Goal: Information Seeking & Learning: Learn about a topic

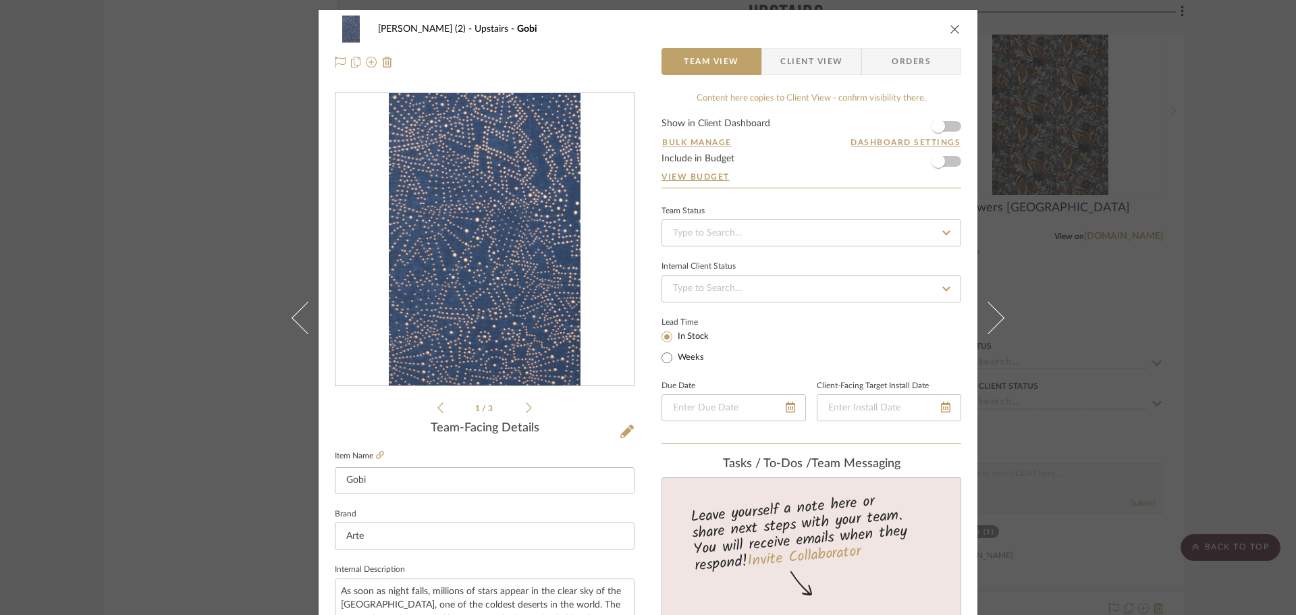
click at [198, 142] on div "[PERSON_NAME] (2) Upstairs Gobi Team View Client View Orders Arte-74031.pdf Art…" at bounding box center [648, 307] width 1296 height 615
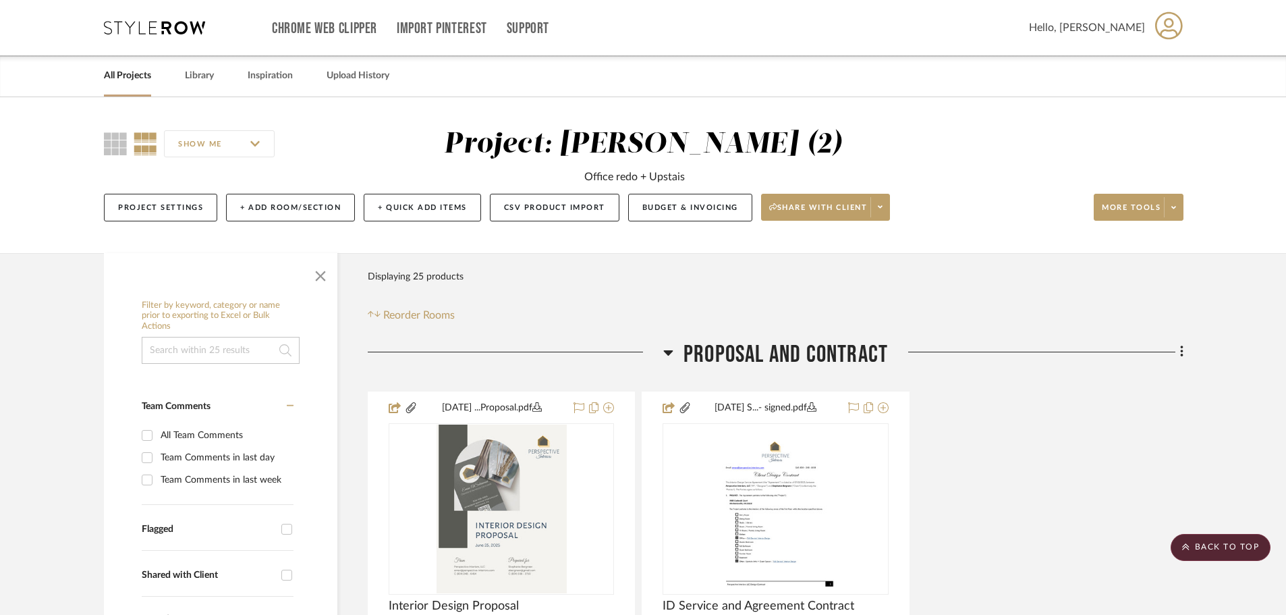
drag, startPoint x: 259, startPoint y: 438, endPoint x: 250, endPoint y: 134, distance: 303.8
click at [119, 73] on link "All Projects" at bounding box center [127, 76] width 47 height 18
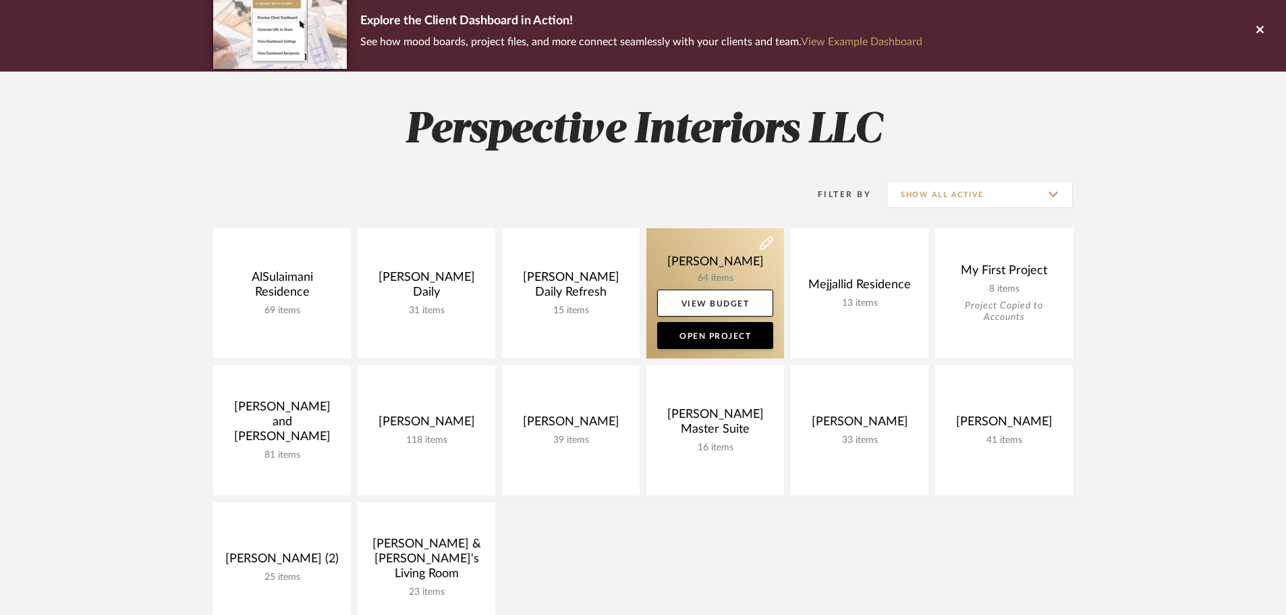
scroll to position [135, 0]
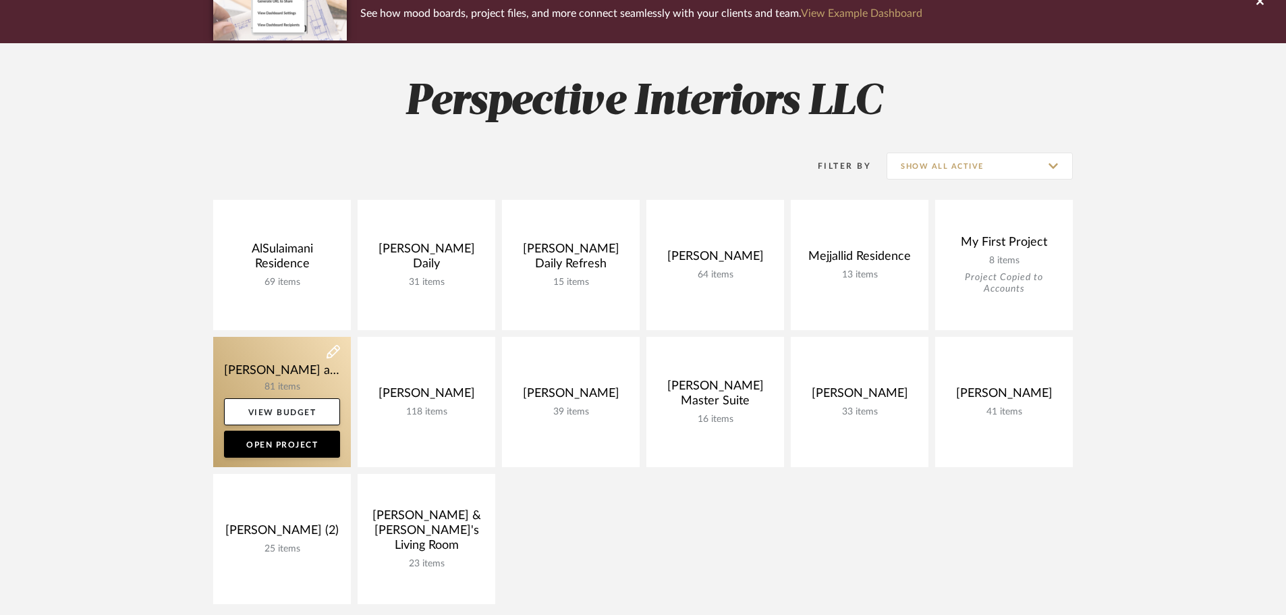
click at [271, 365] on link at bounding box center [282, 402] width 138 height 130
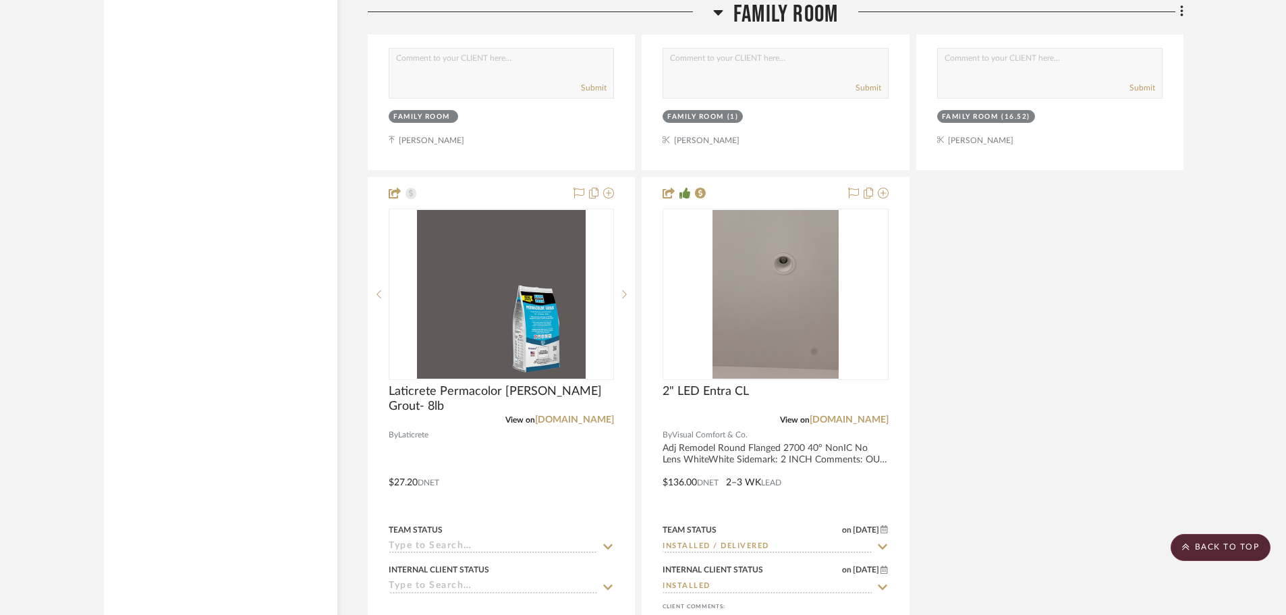
scroll to position [3577, 0]
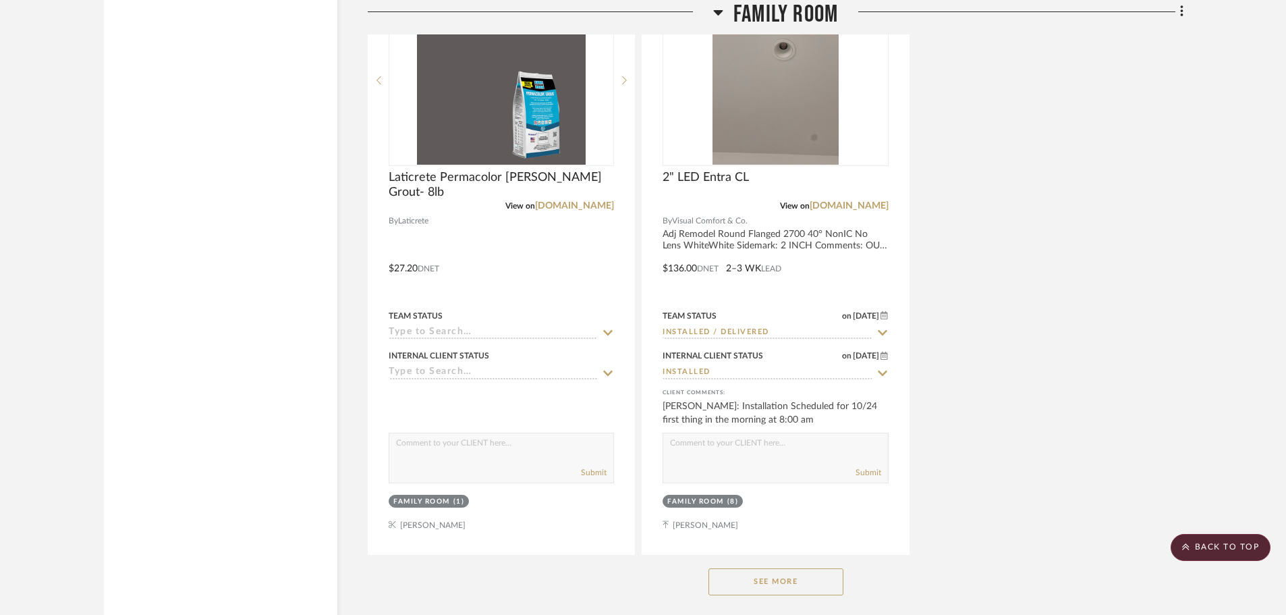
click at [756, 568] on button "See More" at bounding box center [776, 581] width 135 height 27
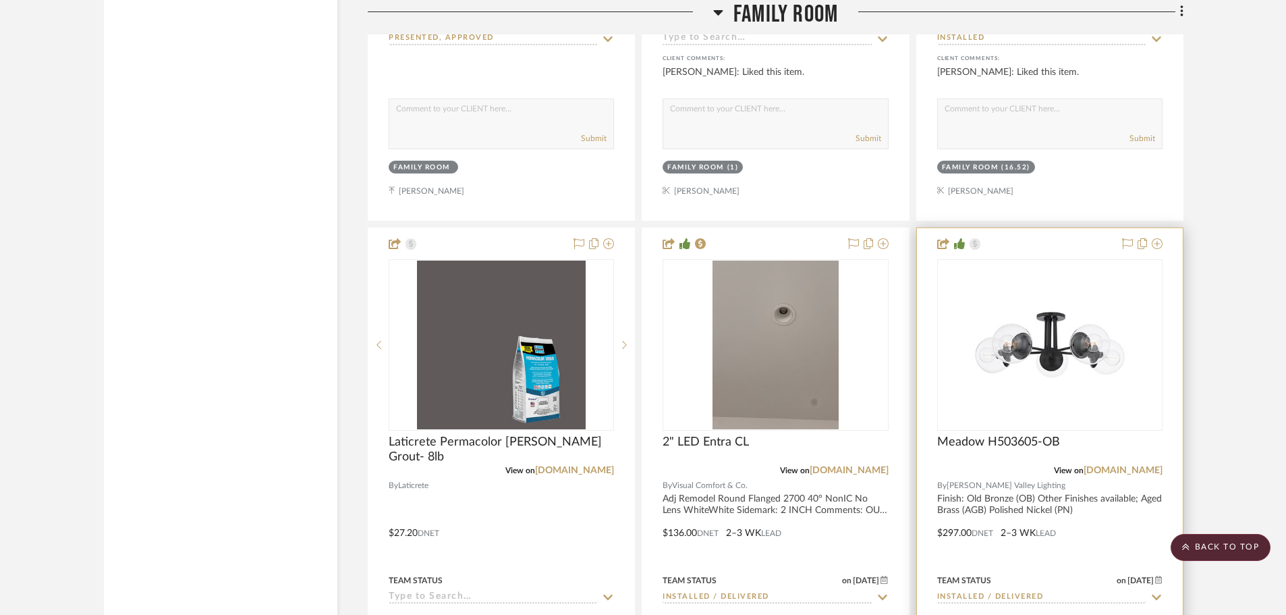
scroll to position [3307, 0]
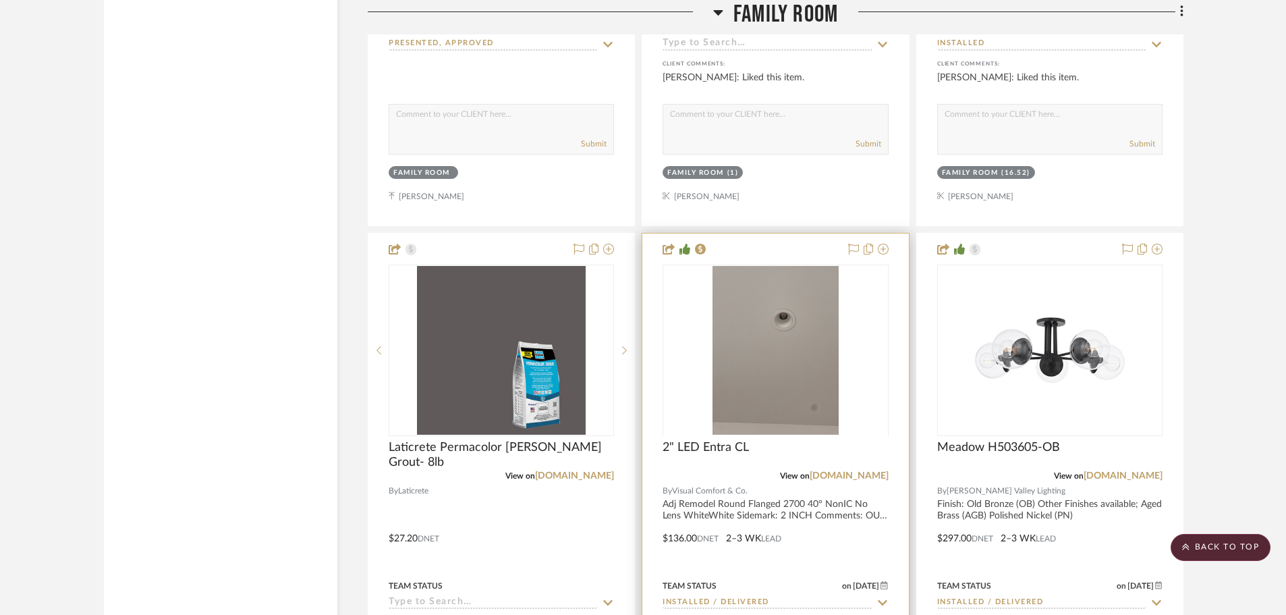
click at [837, 367] on div at bounding box center [775, 435] width 225 height 341
click at [788, 318] on img "0" at bounding box center [776, 350] width 127 height 169
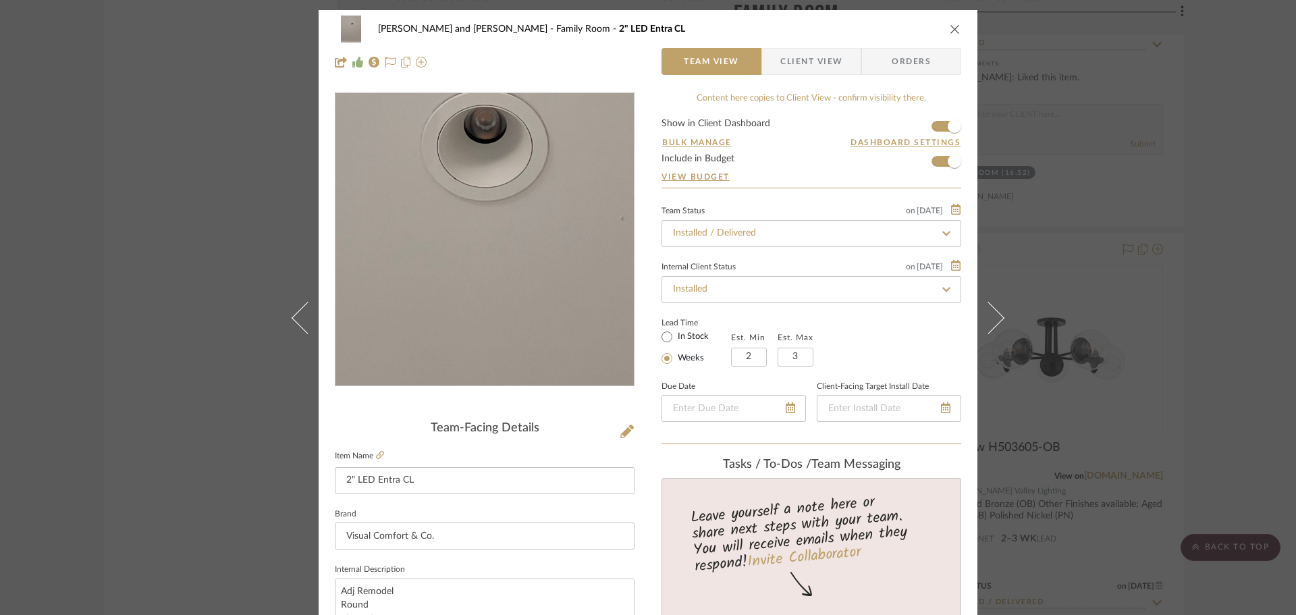
click at [493, 218] on img "0" at bounding box center [485, 239] width 220 height 293
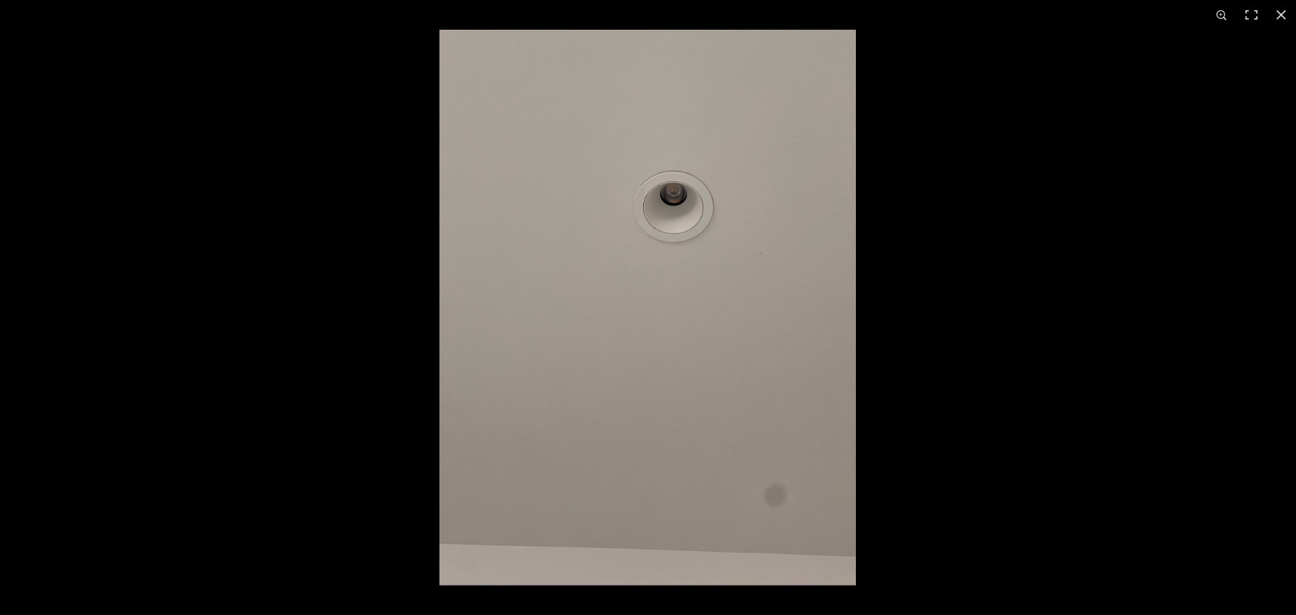
click at [677, 203] on img at bounding box center [647, 307] width 416 height 555
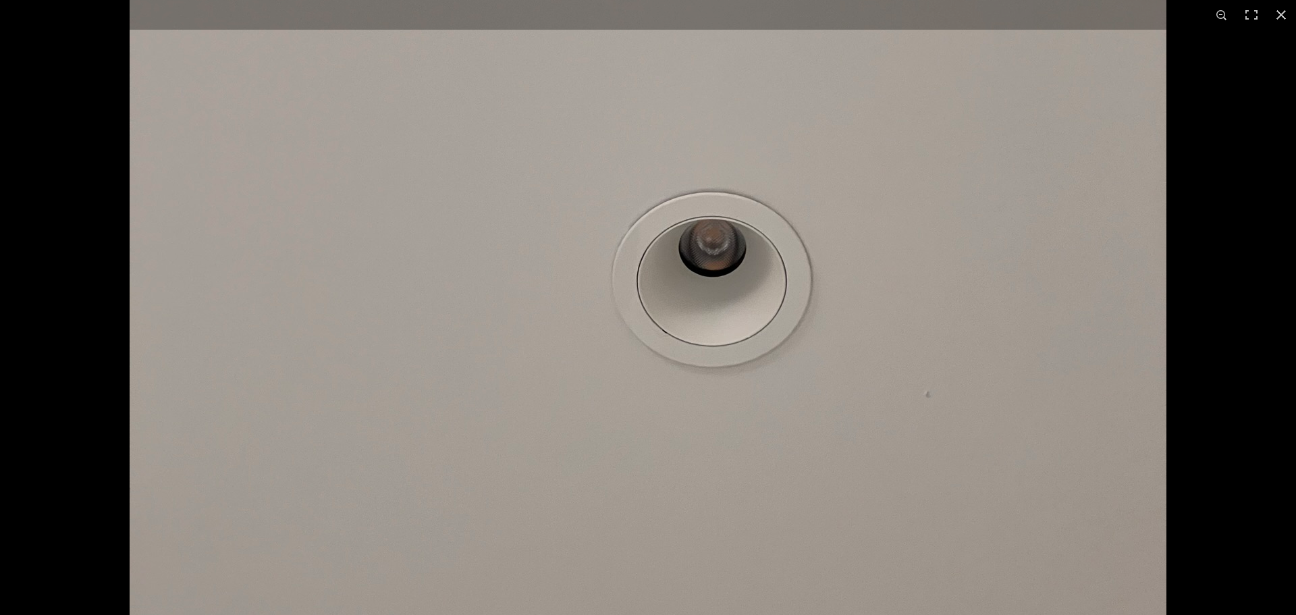
click at [796, 335] on img at bounding box center [648, 530] width 1037 height 1382
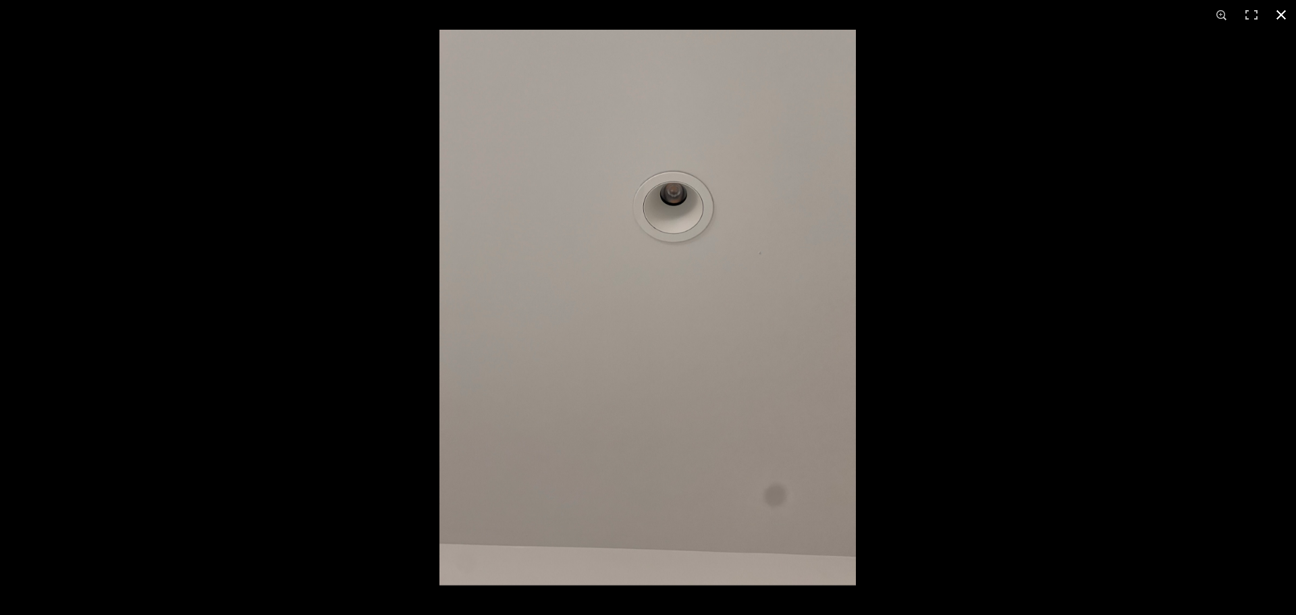
click at [1285, 13] on button at bounding box center [1281, 15] width 30 height 30
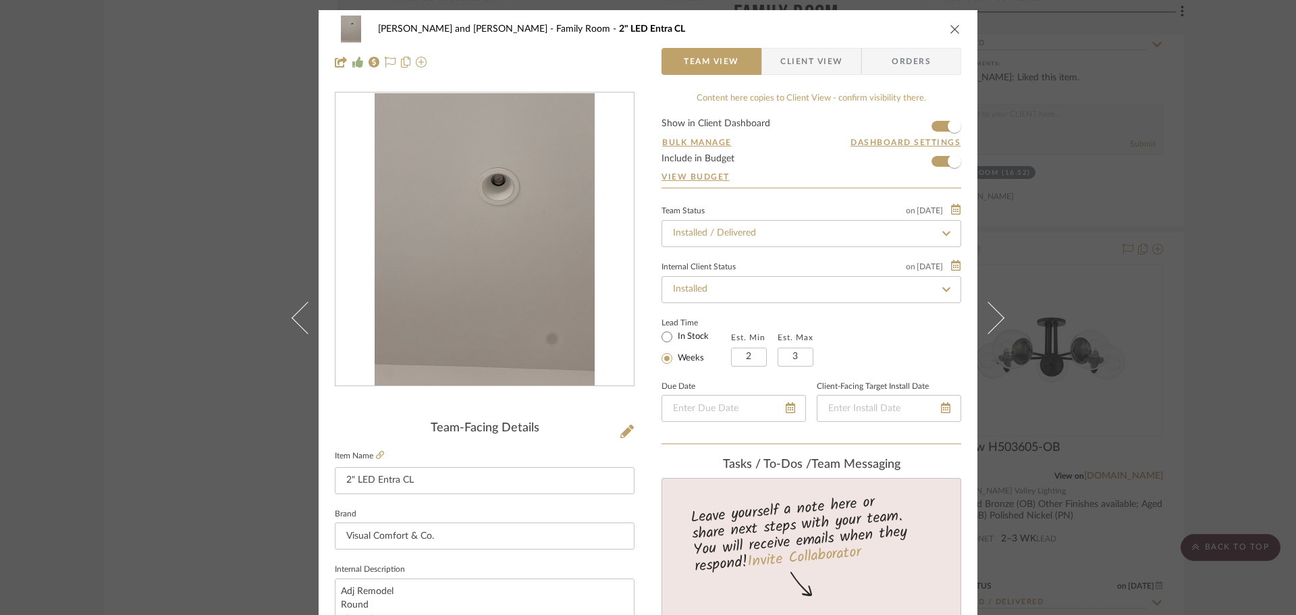
click at [224, 393] on div "[PERSON_NAME] and [PERSON_NAME] Family Room 2" LED Entra CL Team View Client Vi…" at bounding box center [648, 307] width 1296 height 615
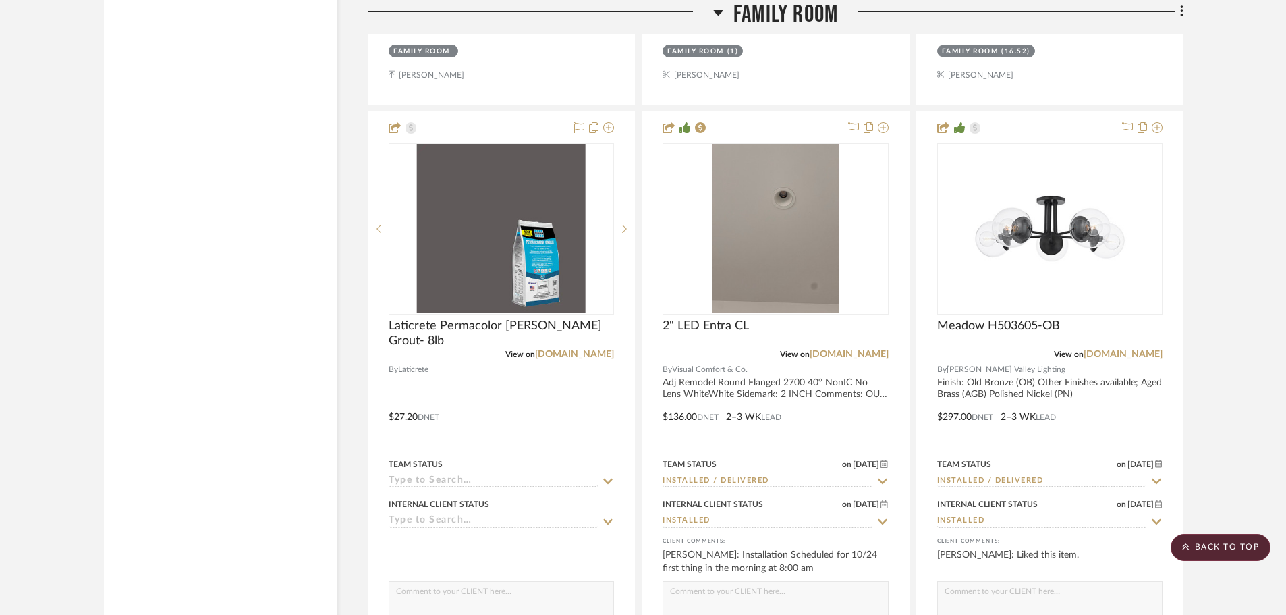
scroll to position [3307, 0]
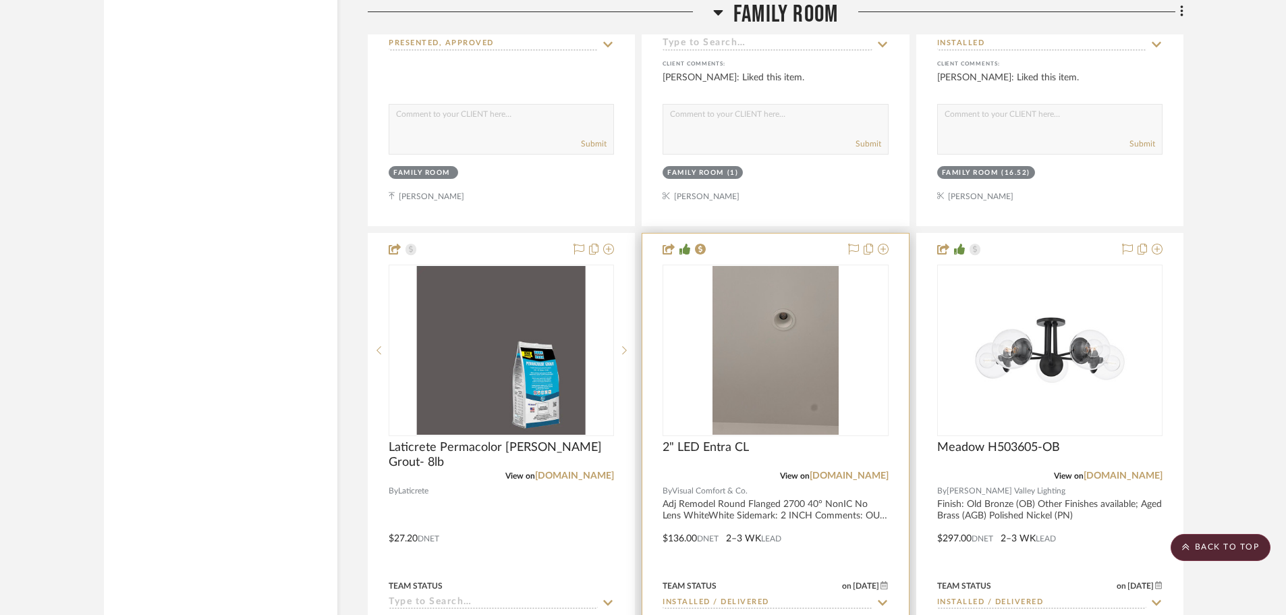
click at [802, 333] on img "0" at bounding box center [776, 350] width 127 height 169
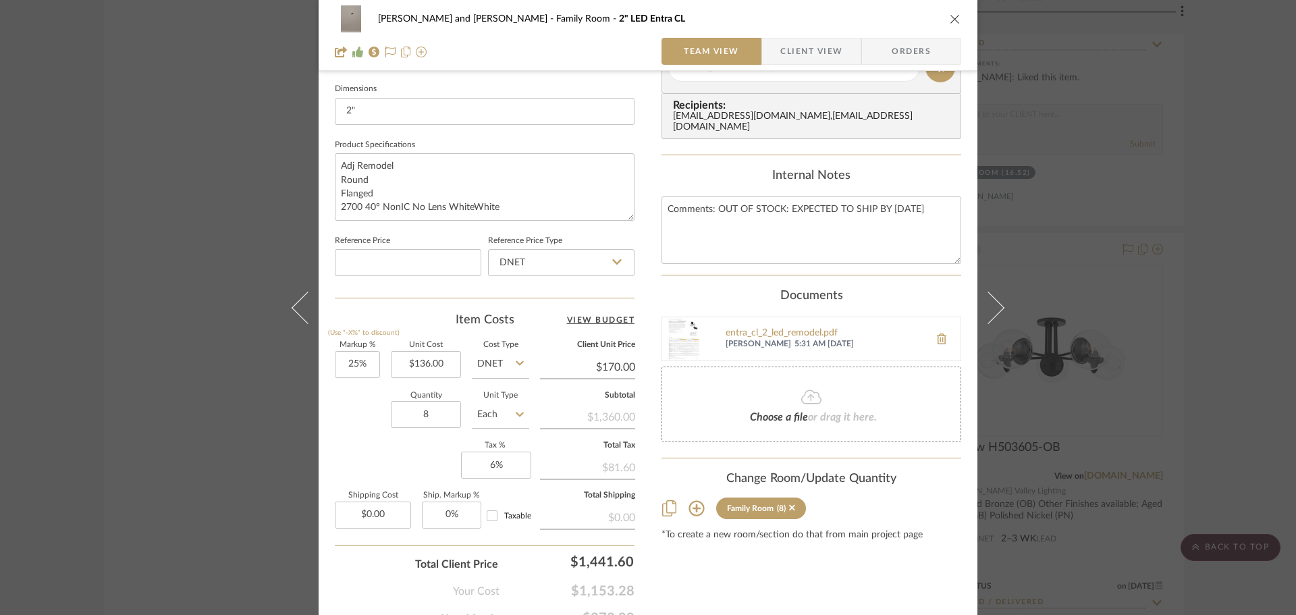
scroll to position [642, 0]
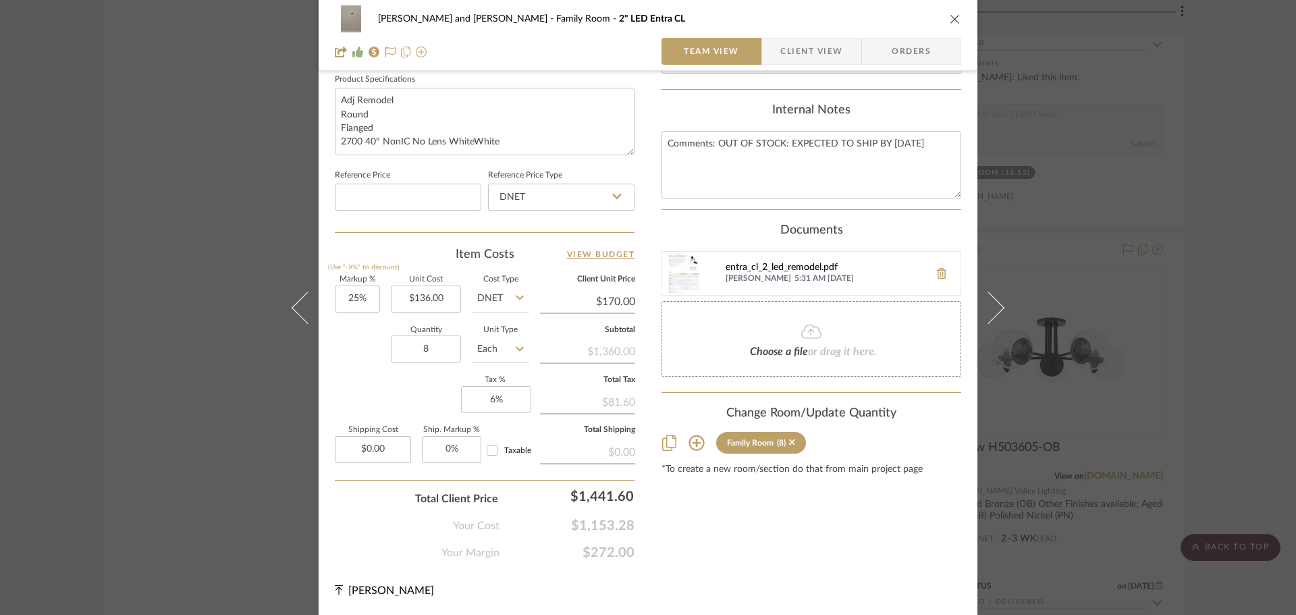
click at [794, 263] on div "entra_cl_2_led_remodel.pdf" at bounding box center [823, 268] width 197 height 11
click at [240, 270] on div "[PERSON_NAME] and [PERSON_NAME] Family Room 2" LED Entra CL Team View Client Vi…" at bounding box center [648, 307] width 1296 height 615
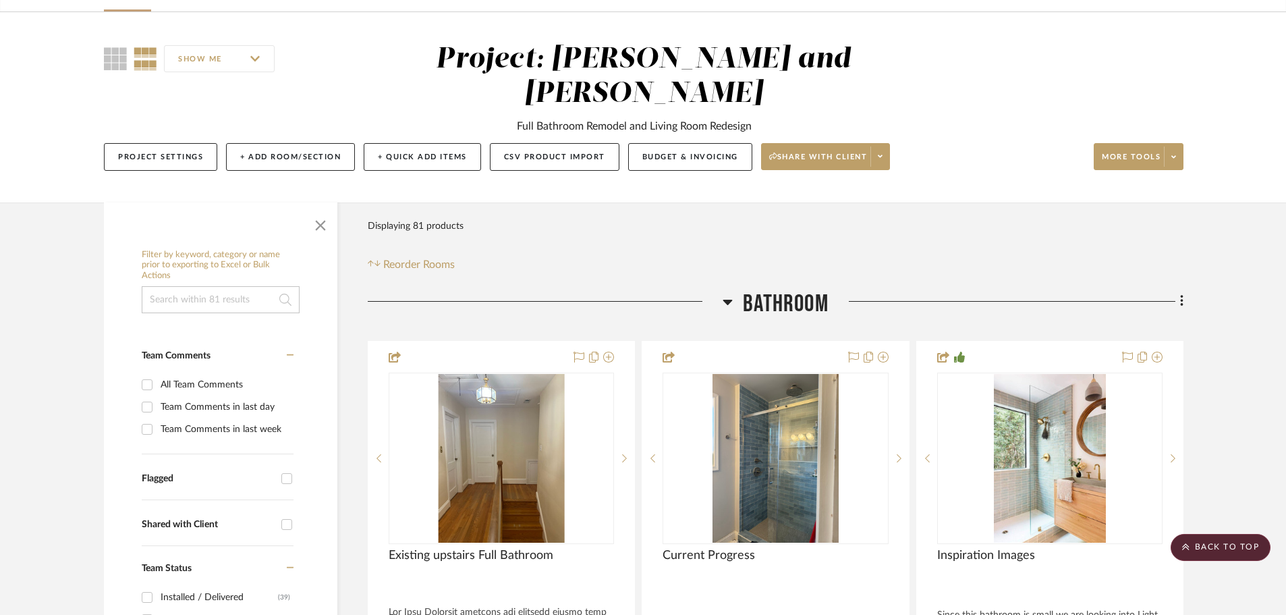
scroll to position [0, 0]
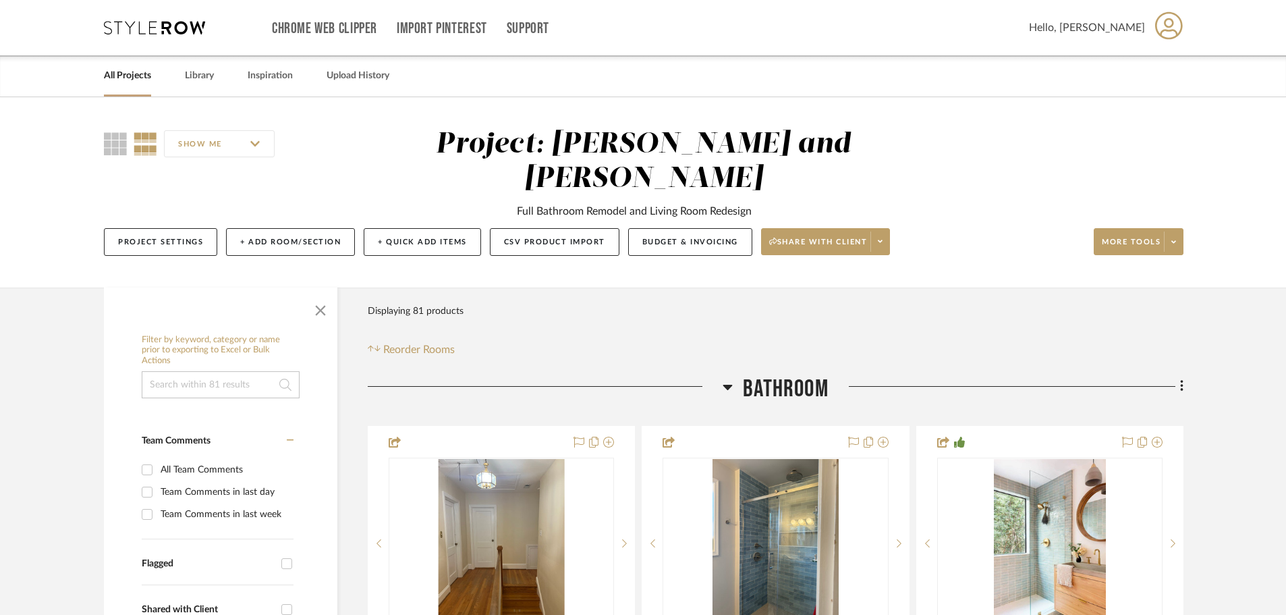
click at [134, 84] on link "All Projects" at bounding box center [127, 76] width 47 height 18
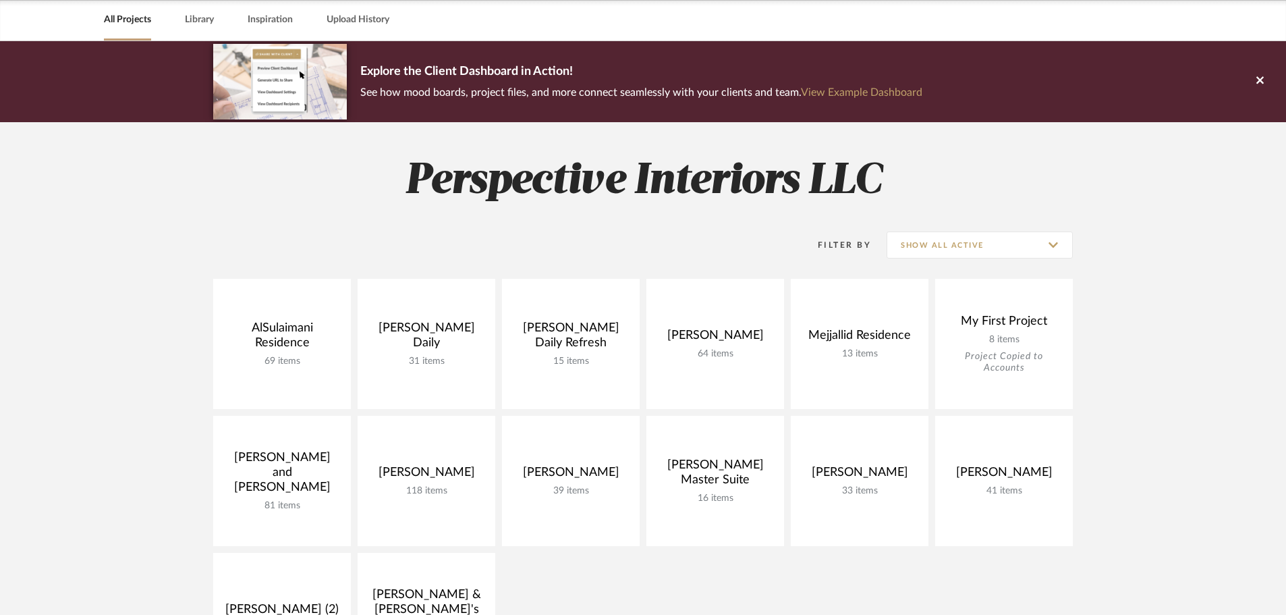
scroll to position [337, 0]
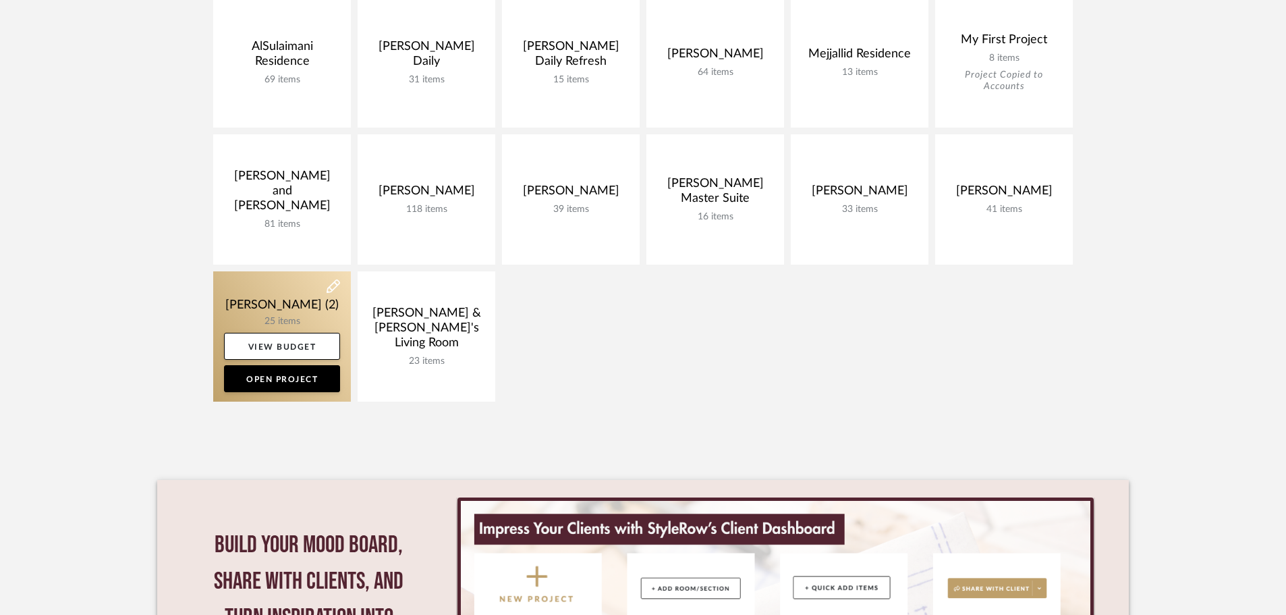
click at [276, 323] on link at bounding box center [282, 336] width 138 height 130
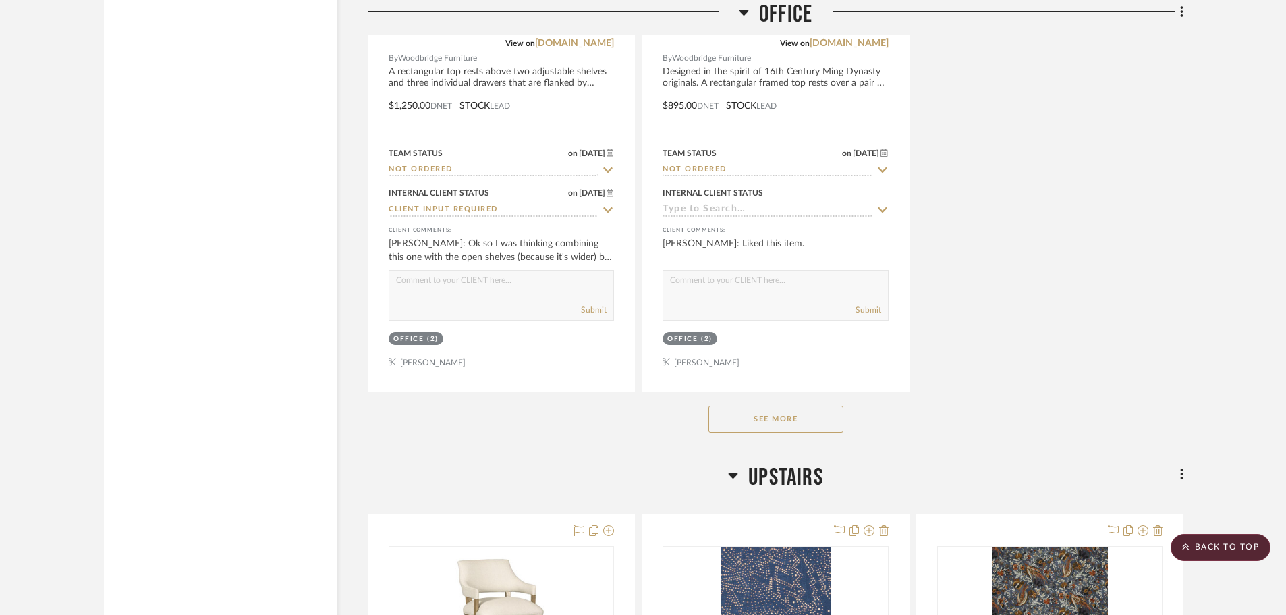
scroll to position [5129, 0]
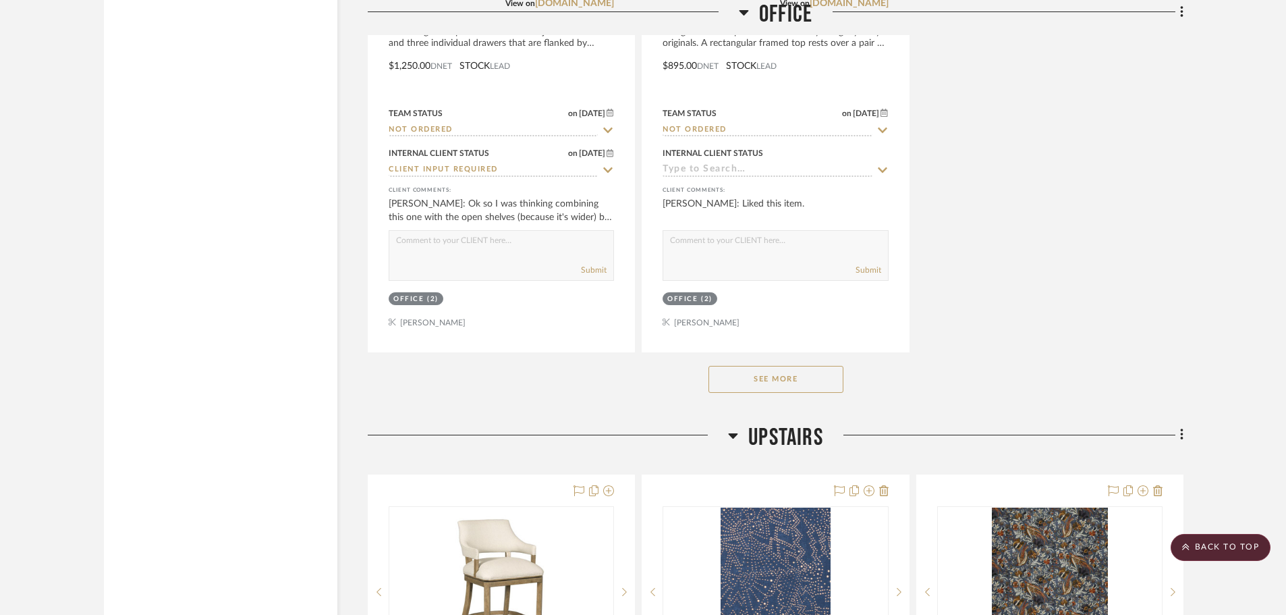
click at [804, 373] on button "See More" at bounding box center [776, 379] width 135 height 27
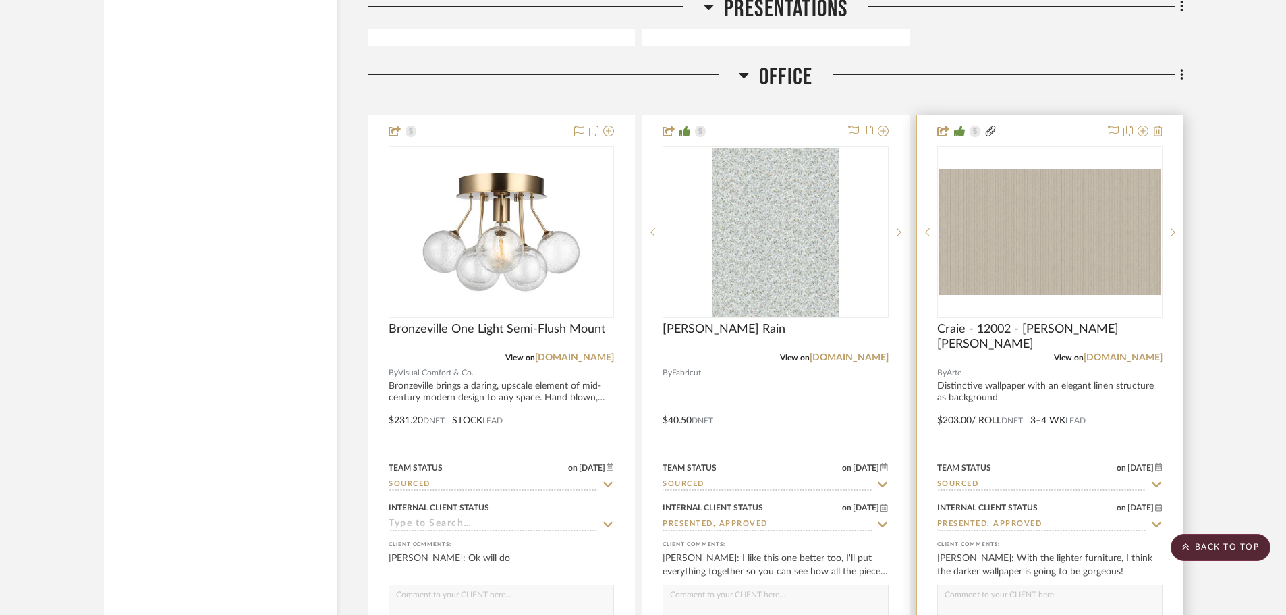
scroll to position [3577, 0]
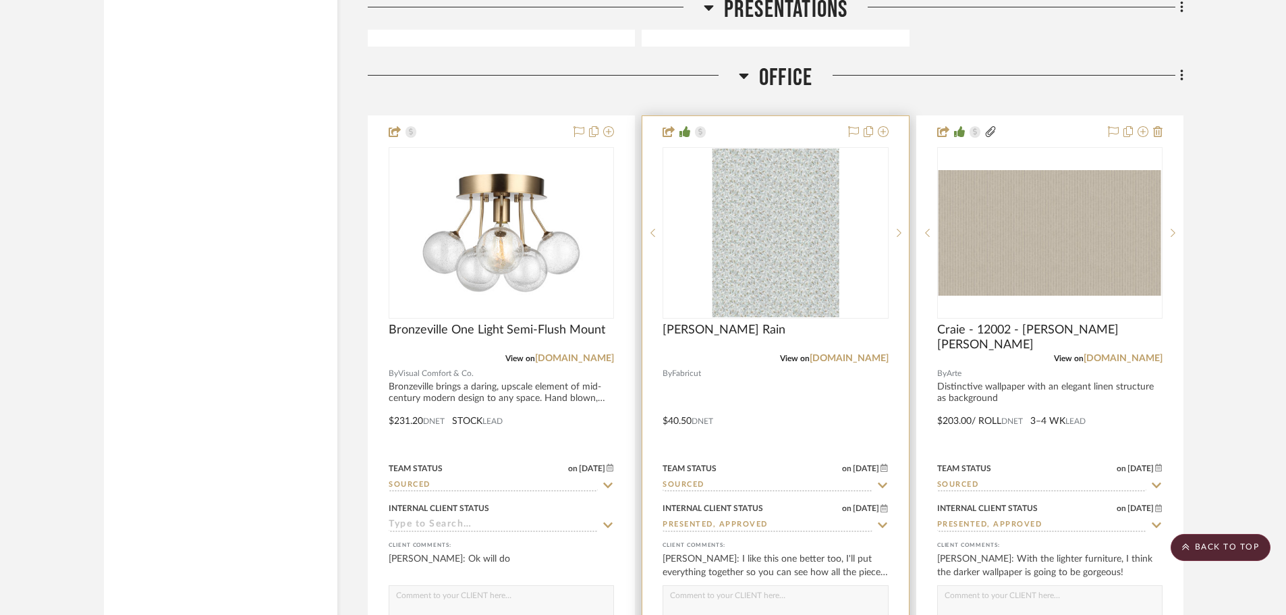
click at [791, 274] on img "0" at bounding box center [776, 232] width 127 height 169
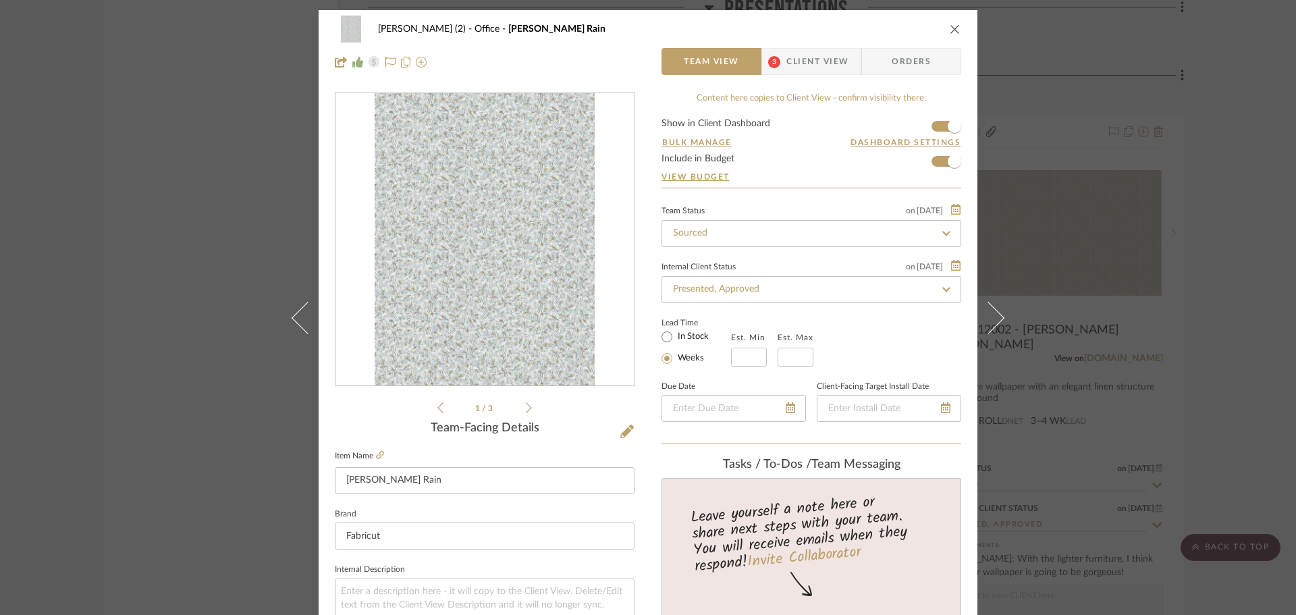
click at [586, 256] on img "0" at bounding box center [485, 239] width 220 height 293
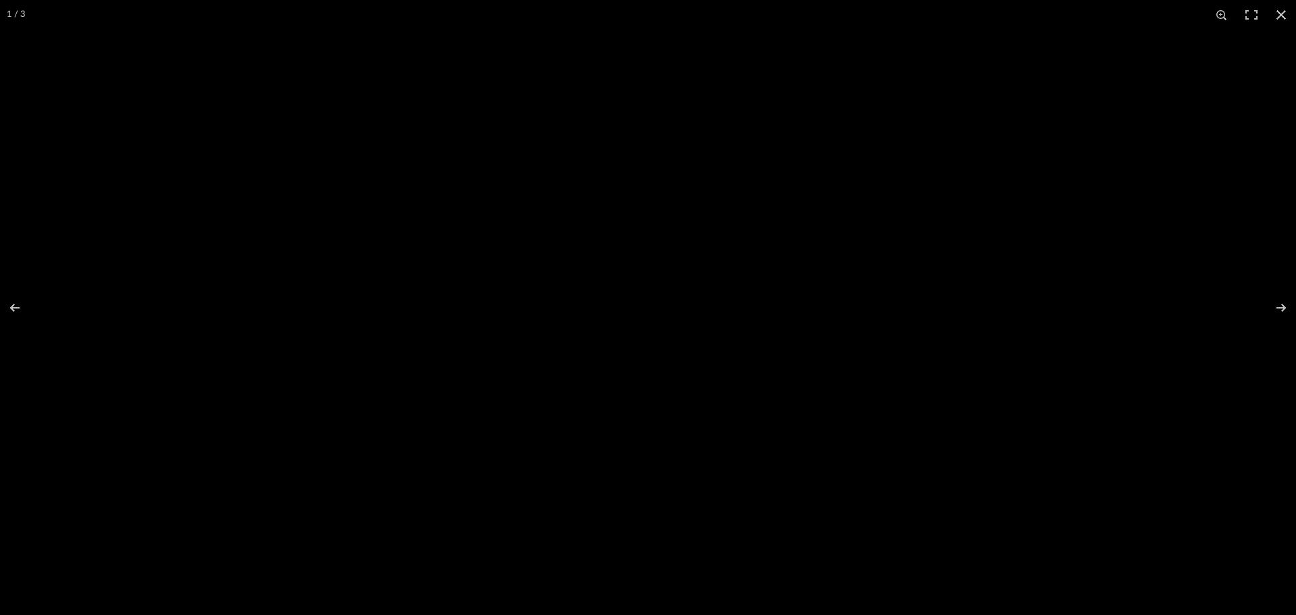
click at [710, 259] on img at bounding box center [647, 307] width 416 height 555
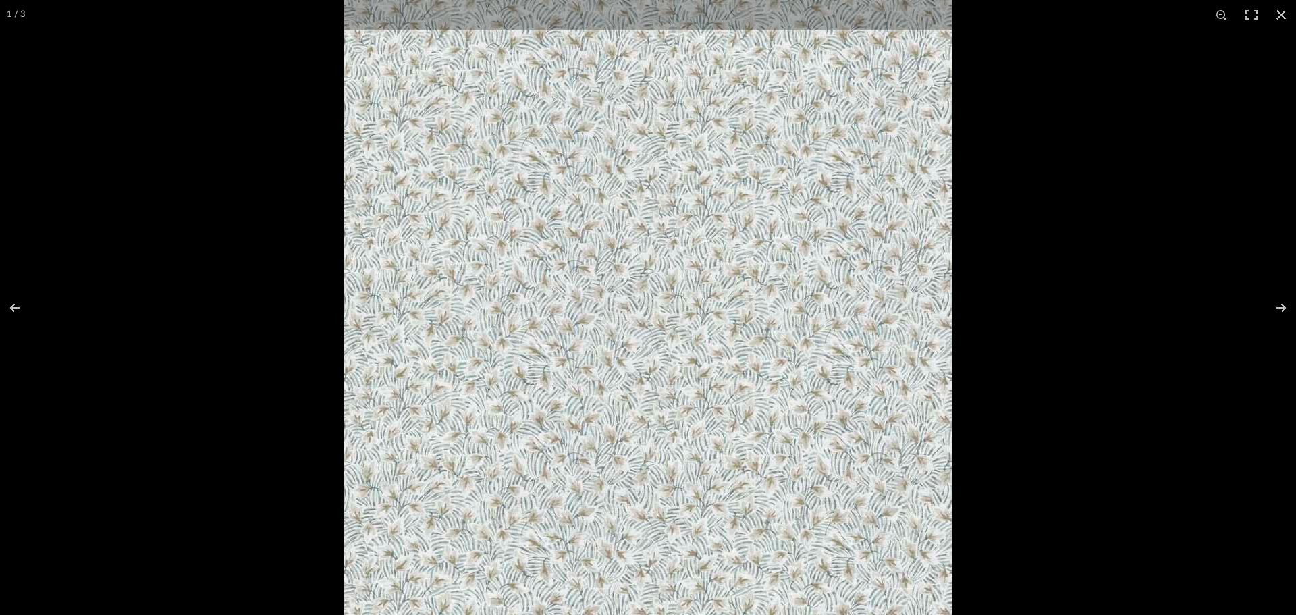
click at [732, 265] on img at bounding box center [647, 329] width 607 height 810
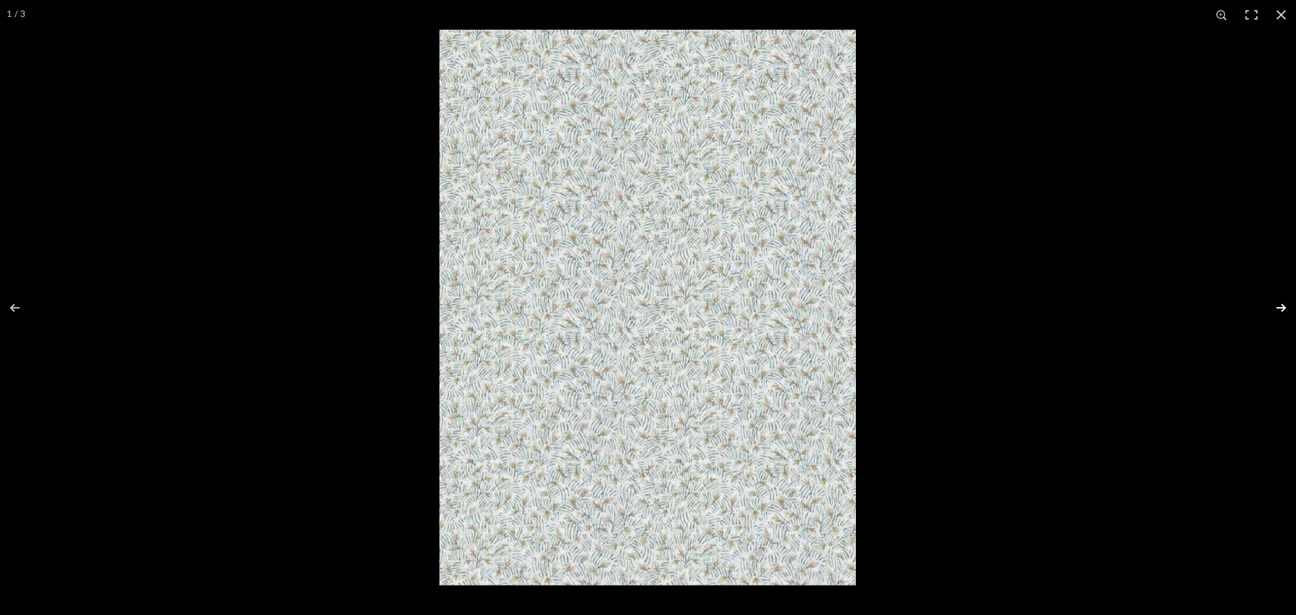
click at [1275, 309] on button at bounding box center [1271, 307] width 47 height 67
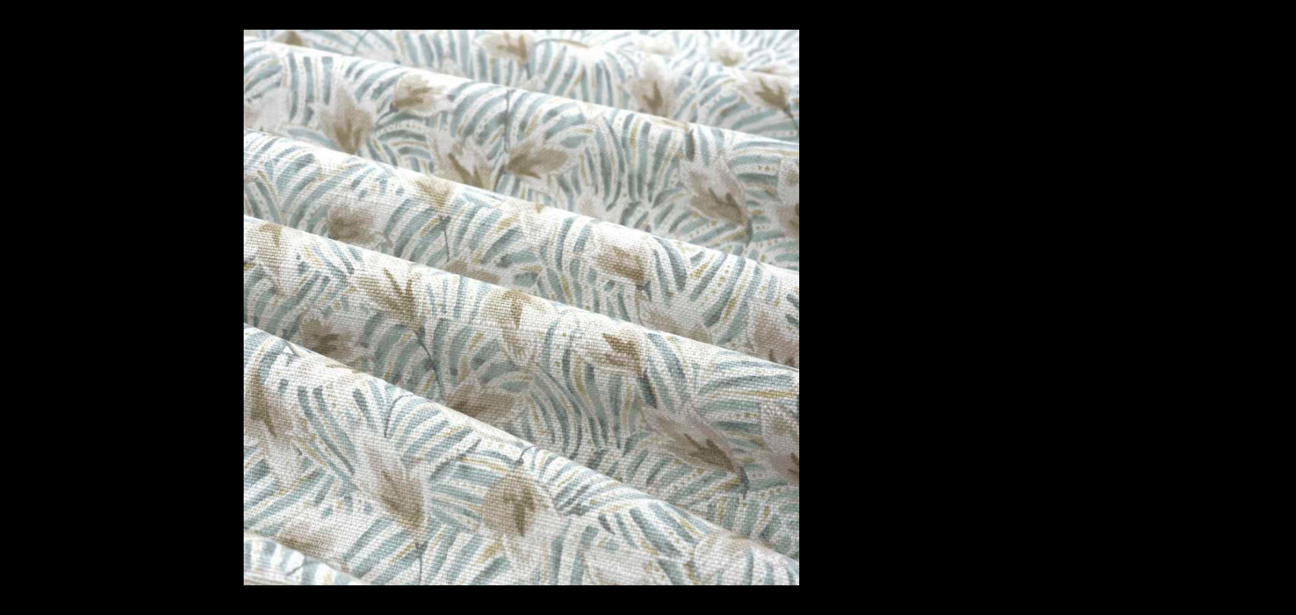
click at [1139, 333] on div "2 / 3" at bounding box center [648, 307] width 1296 height 615
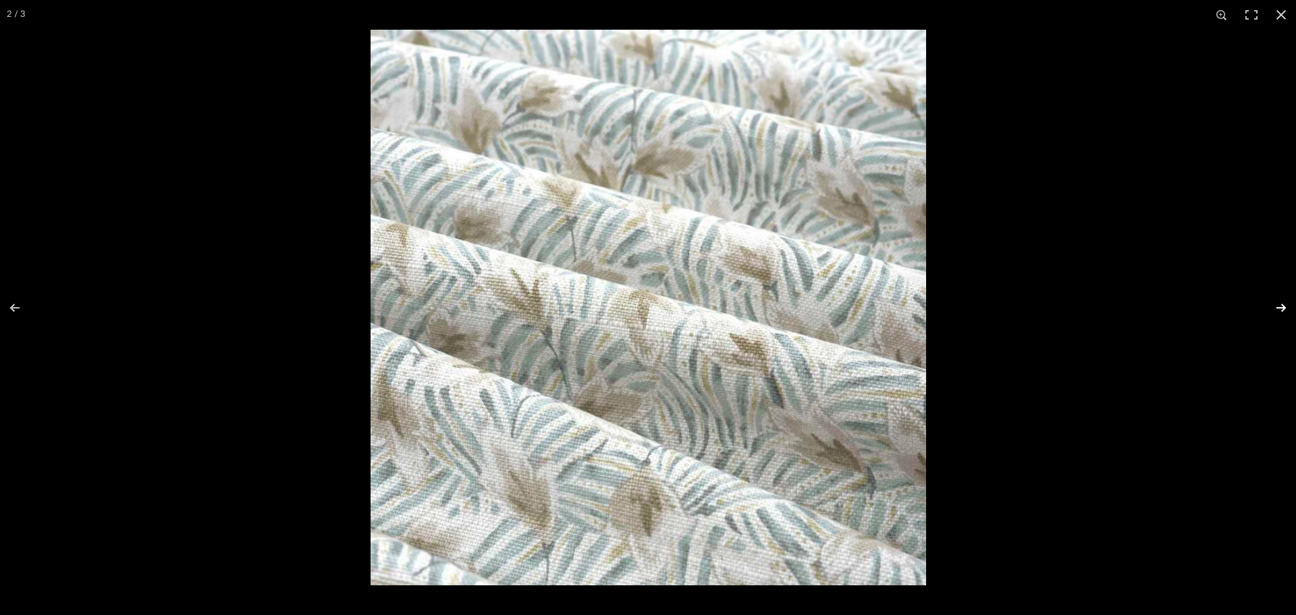
click at [1276, 304] on button at bounding box center [1271, 307] width 47 height 67
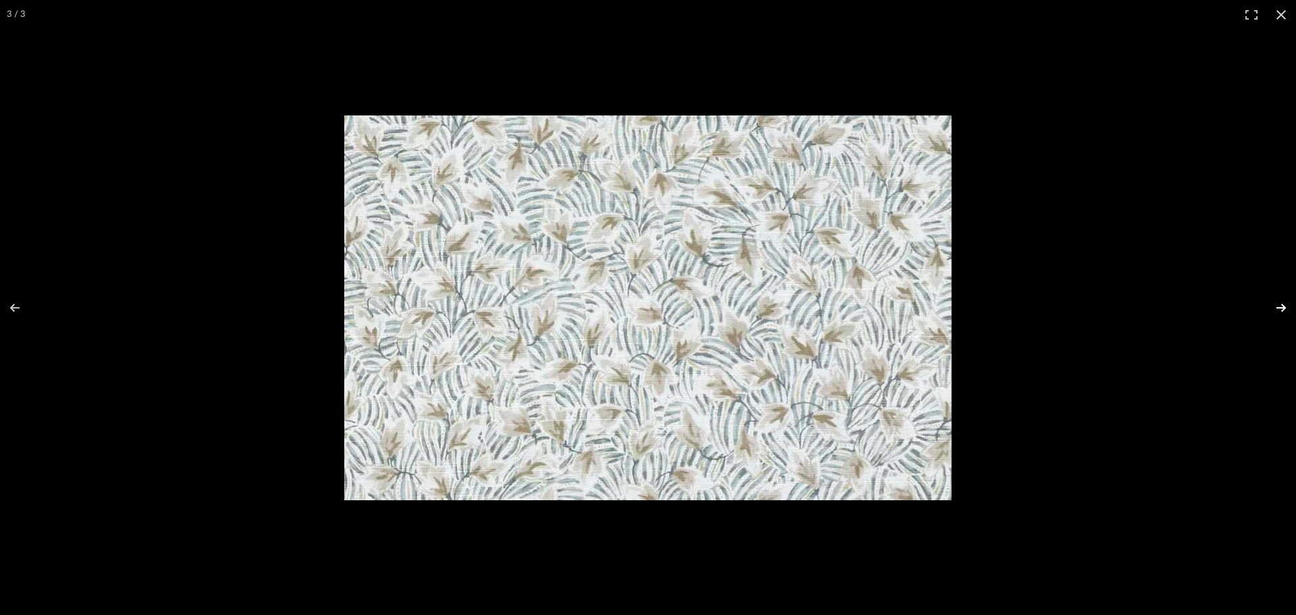
click at [1282, 310] on button at bounding box center [1271, 307] width 47 height 67
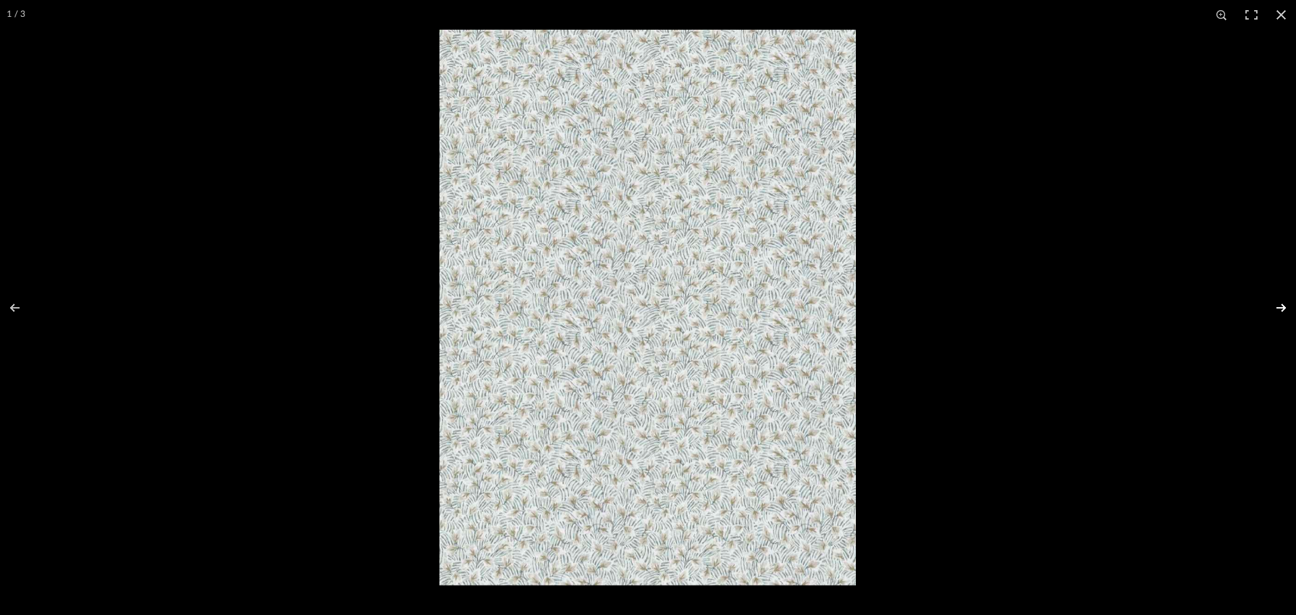
click at [1282, 310] on button at bounding box center [1271, 307] width 47 height 67
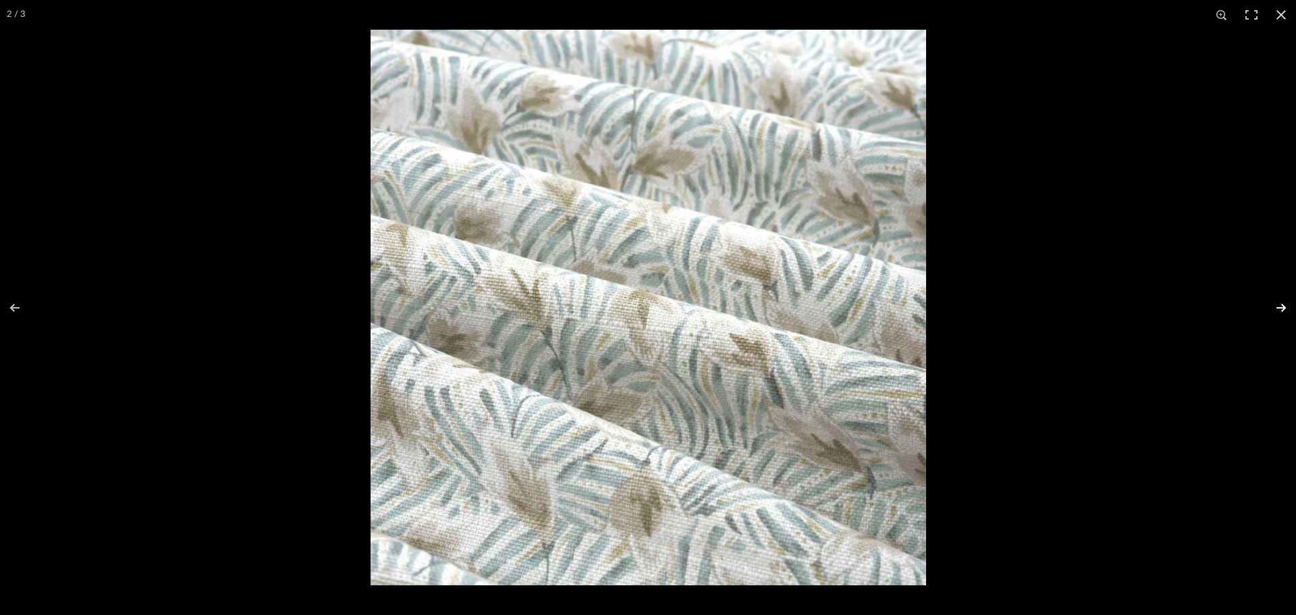
click at [1282, 310] on button at bounding box center [1271, 307] width 47 height 67
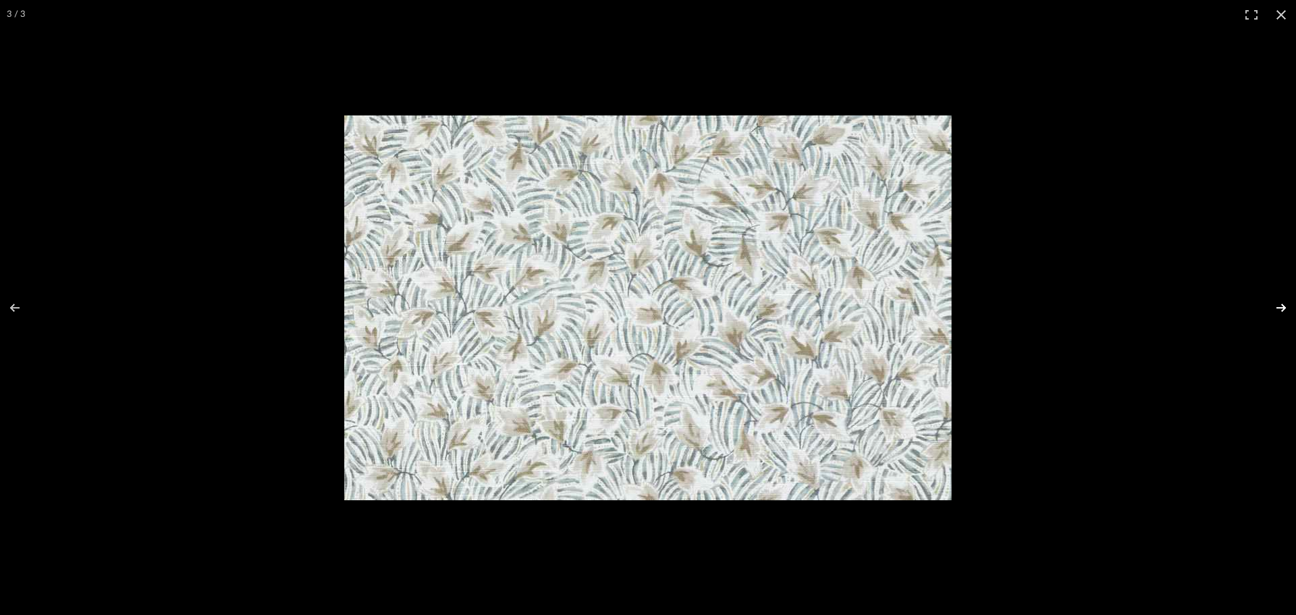
click at [1282, 310] on button at bounding box center [1271, 307] width 47 height 67
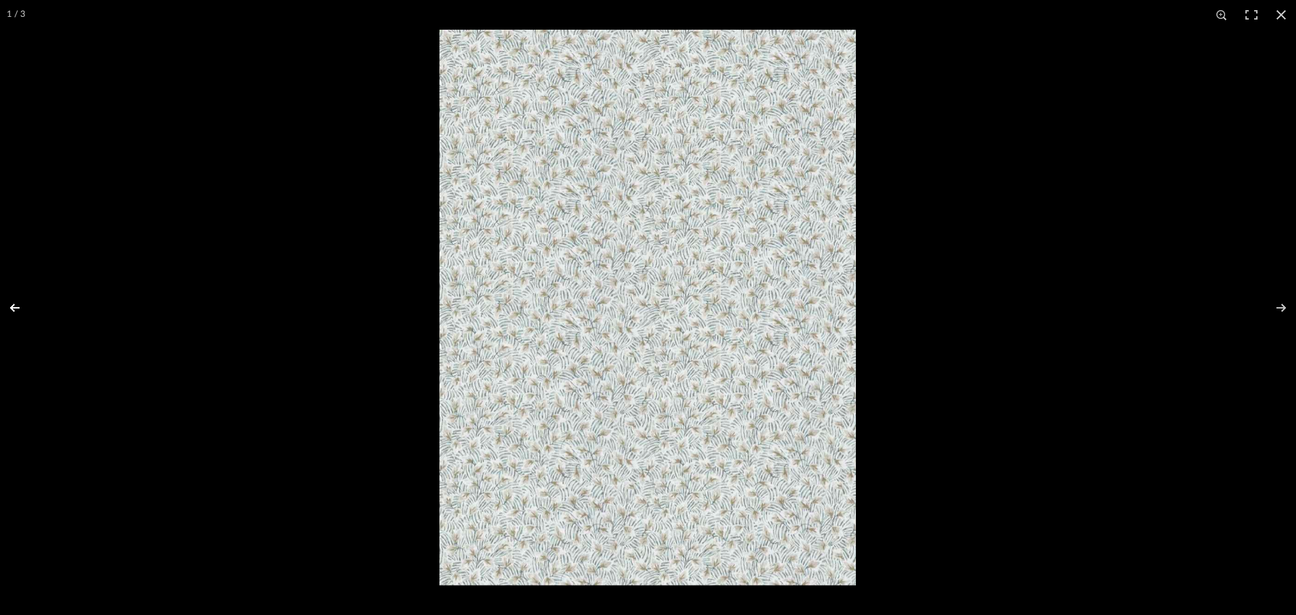
click at [20, 312] on button at bounding box center [23, 307] width 47 height 67
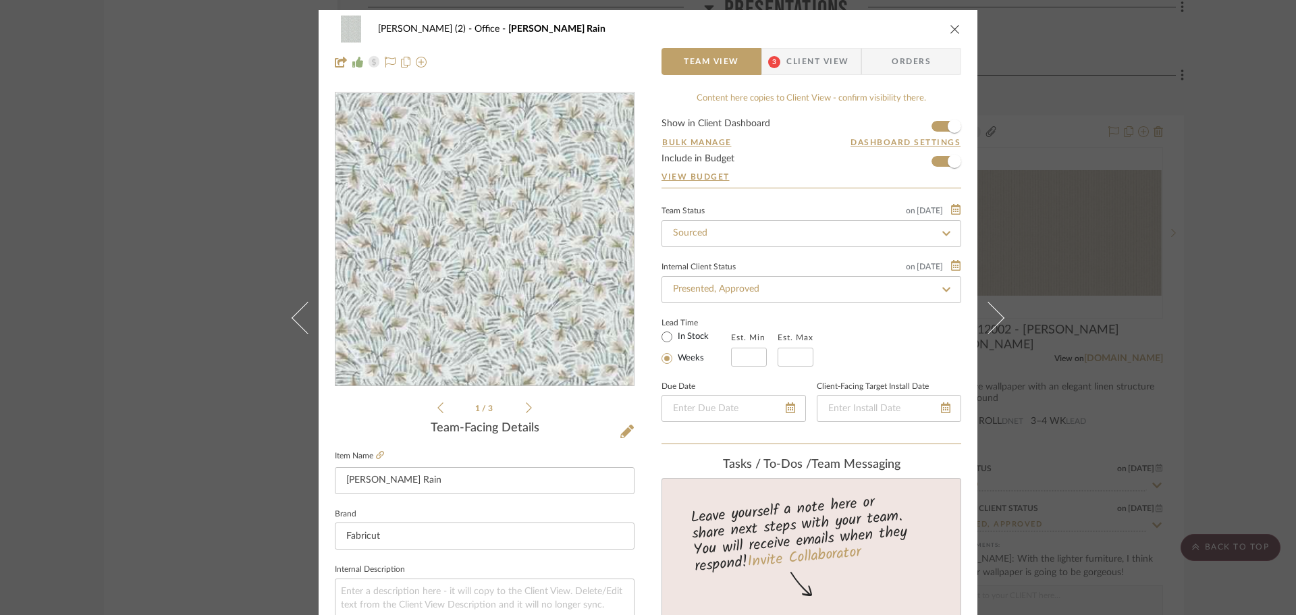
click at [486, 278] on img "0" at bounding box center [485, 239] width 220 height 293
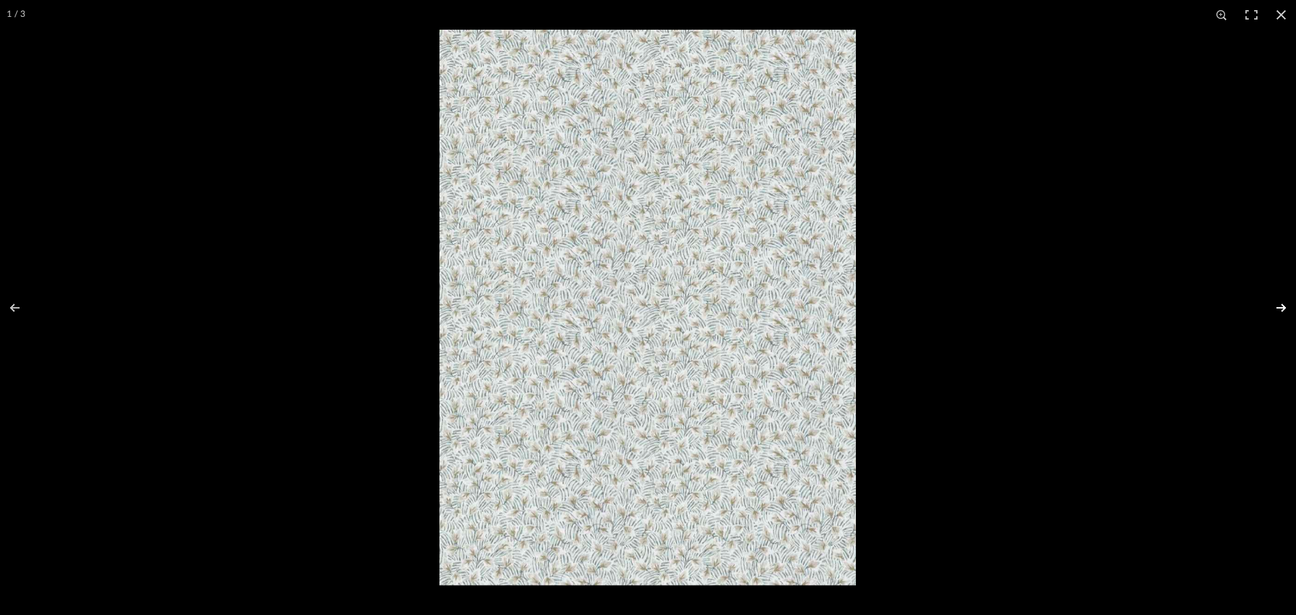
click at [1275, 302] on button at bounding box center [1271, 307] width 47 height 67
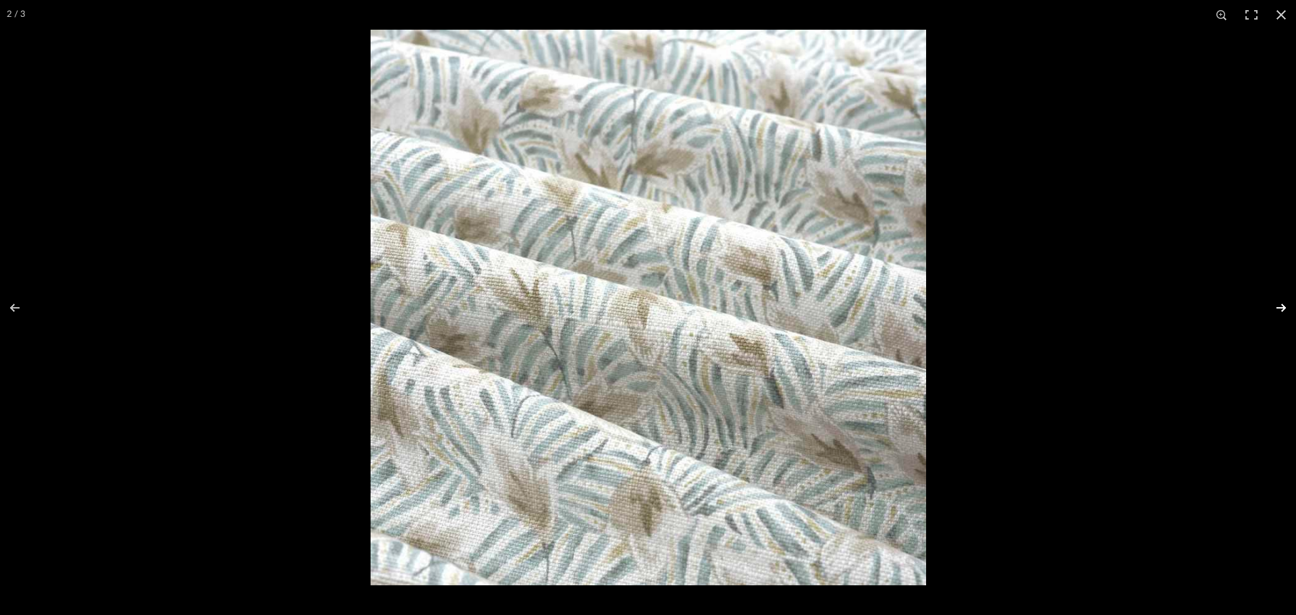
click at [1282, 308] on button at bounding box center [1271, 307] width 47 height 67
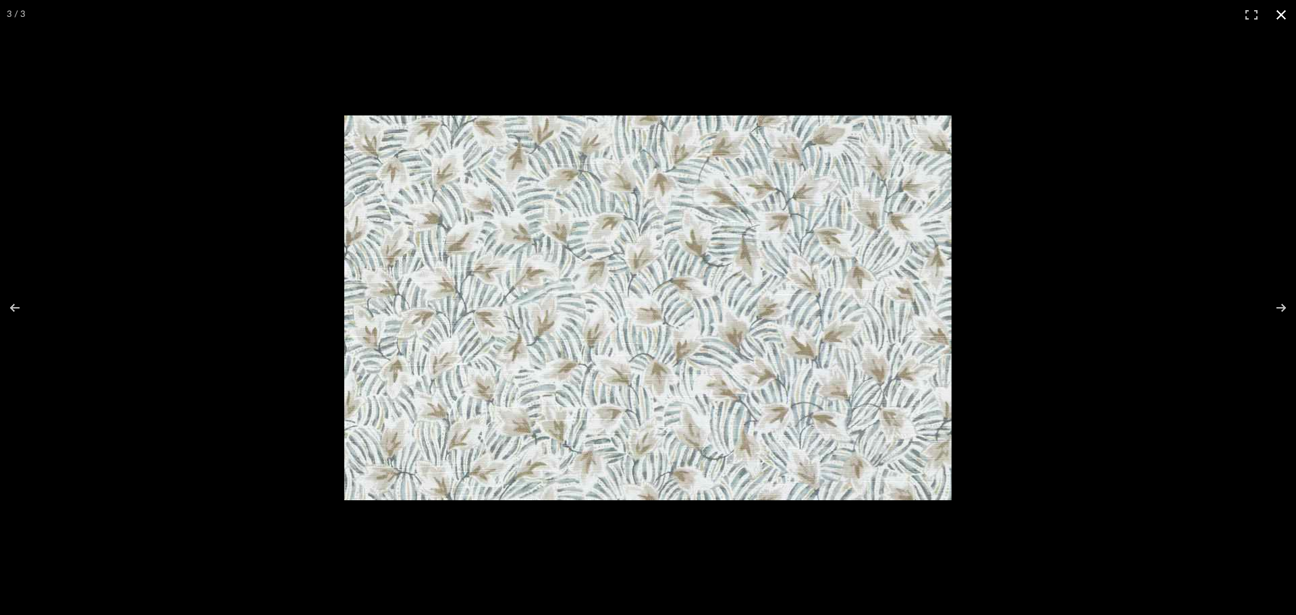
click at [1291, 19] on button at bounding box center [1281, 15] width 30 height 30
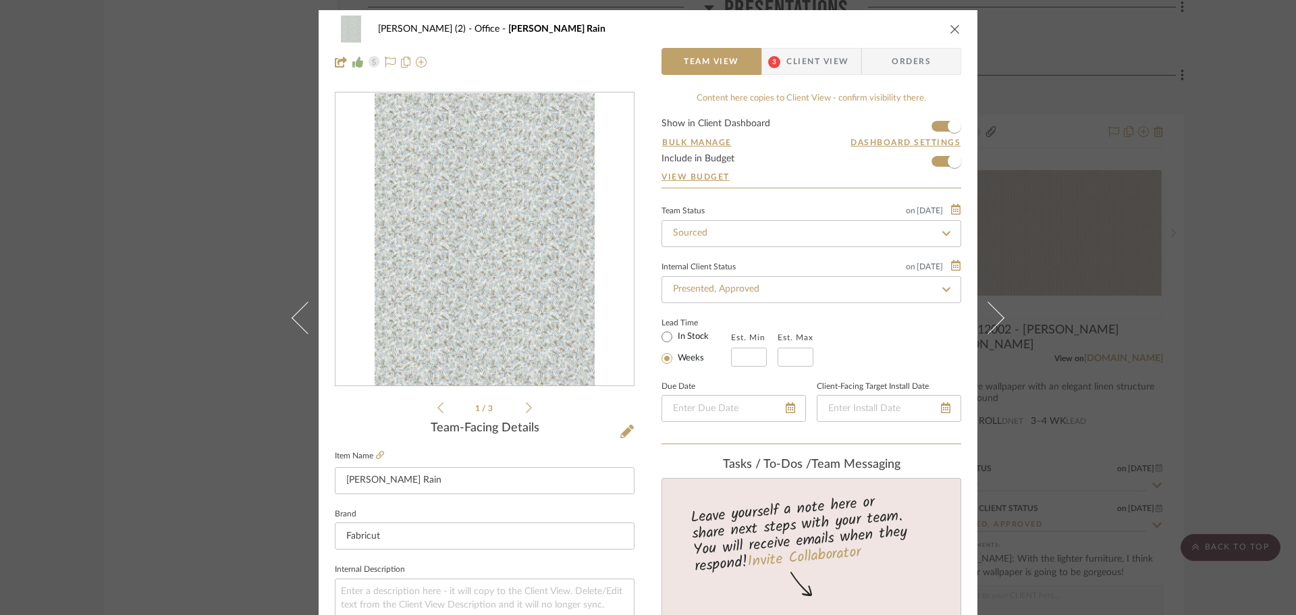
click at [951, 23] on button "close" at bounding box center [955, 29] width 12 height 12
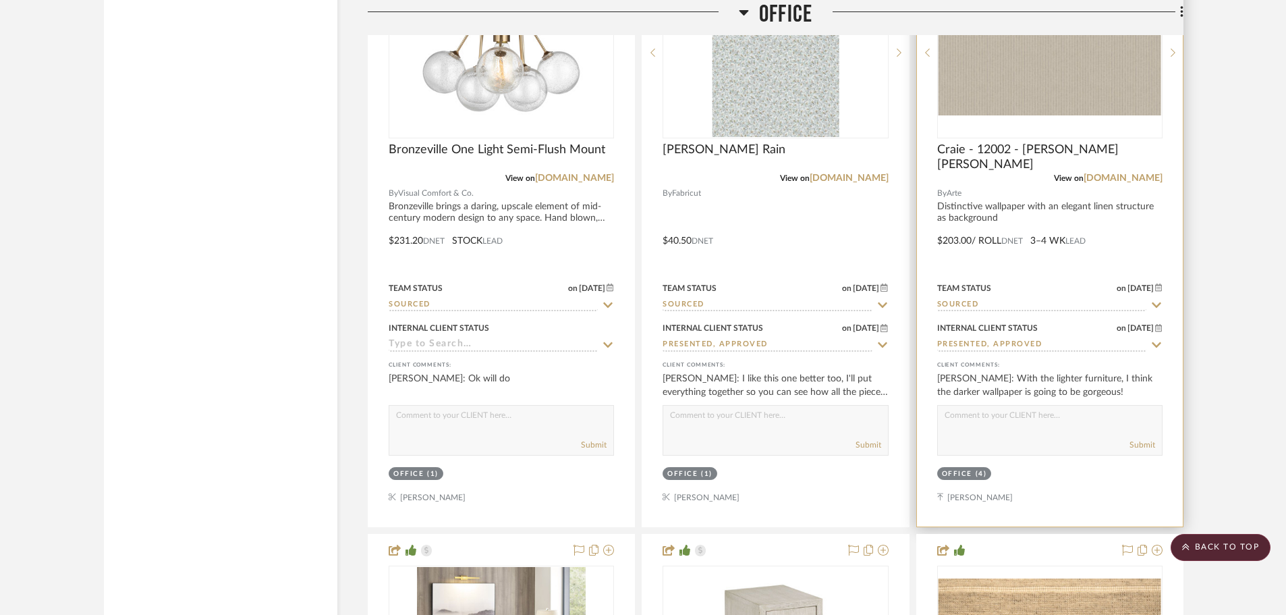
scroll to position [3712, 0]
